Goal: Book appointment/travel/reservation

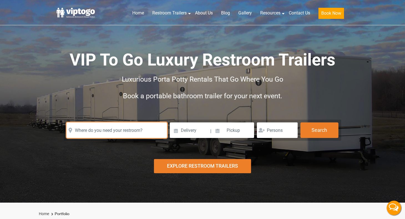
click at [124, 132] on input "text" at bounding box center [117, 130] width 100 height 16
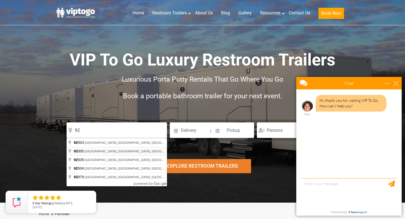
type input "[GEOGRAPHIC_DATA], [GEOGRAPHIC_DATA]"
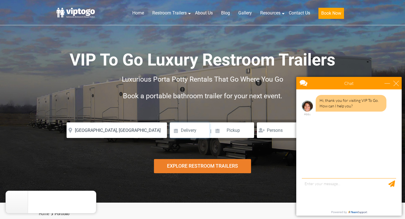
click at [186, 136] on input at bounding box center [190, 130] width 40 height 16
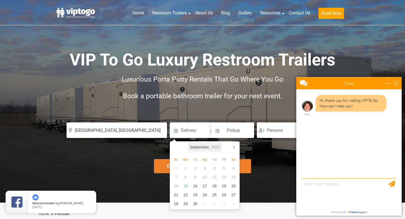
click at [215, 148] on icon "2025" at bounding box center [215, 147] width 9 height 7
click at [232, 148] on icon at bounding box center [234, 147] width 9 height 9
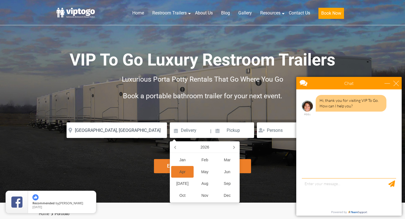
click at [185, 171] on div "Apr" at bounding box center [182, 172] width 22 height 12
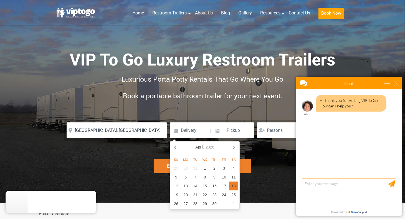
click at [235, 187] on div "18" at bounding box center [234, 186] width 10 height 9
type input "[DATE]"
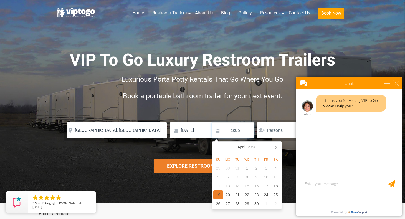
click at [218, 194] on div "19" at bounding box center [218, 194] width 10 height 9
type input "[DATE]"
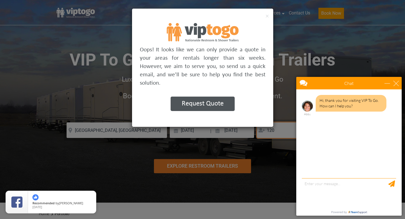
type input "120"
click at [245, 155] on div "× Oops! It looks like we can only provide a quote in your areas for rentals lon…" at bounding box center [202, 109] width 405 height 219
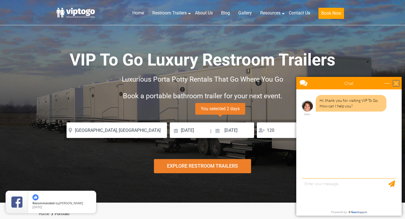
click at [397, 82] on div "close" at bounding box center [397, 83] width 6 height 6
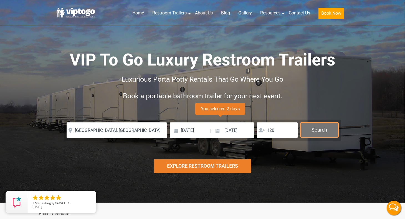
click at [318, 132] on button "Search" at bounding box center [320, 129] width 38 height 15
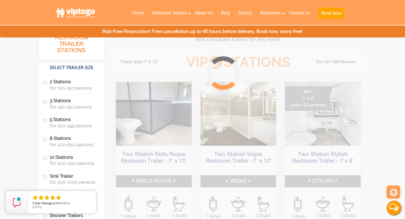
scroll to position [225, 0]
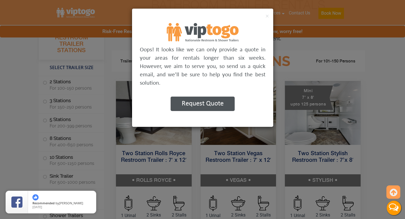
click at [200, 109] on button "Request Quote" at bounding box center [203, 104] width 64 height 14
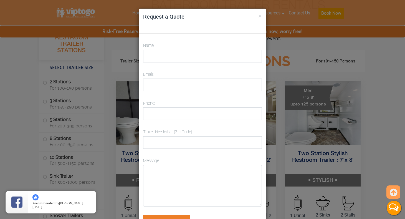
click at [262, 16] on div "× Request a Quote" at bounding box center [202, 21] width 127 height 25
click at [260, 16] on button "×" at bounding box center [260, 15] width 4 height 7
